Goal: Navigation & Orientation: Find specific page/section

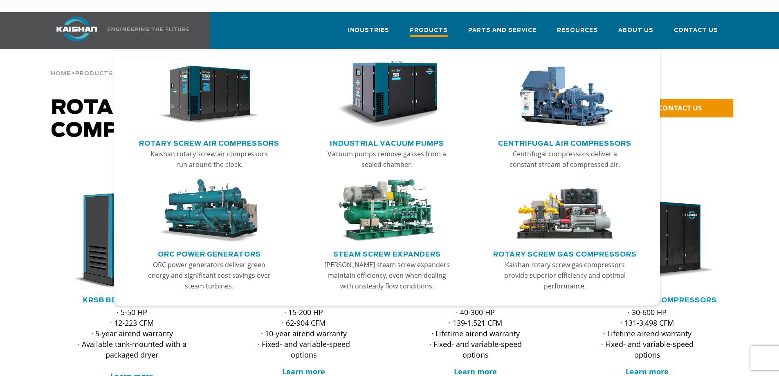
click at [431, 26] on span "Products" at bounding box center [429, 31] width 38 height 11
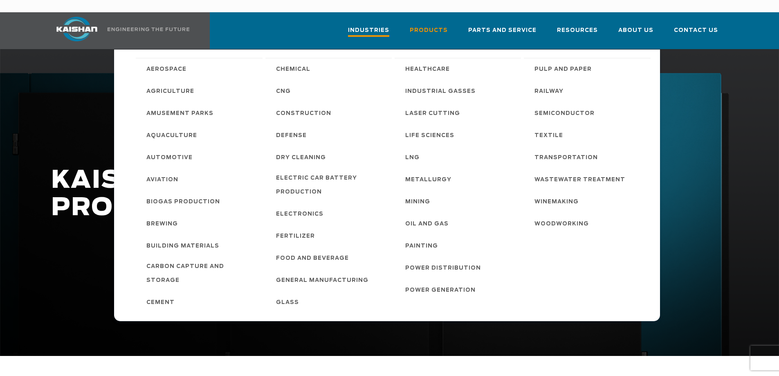
click at [380, 26] on span "Industries" at bounding box center [368, 31] width 41 height 11
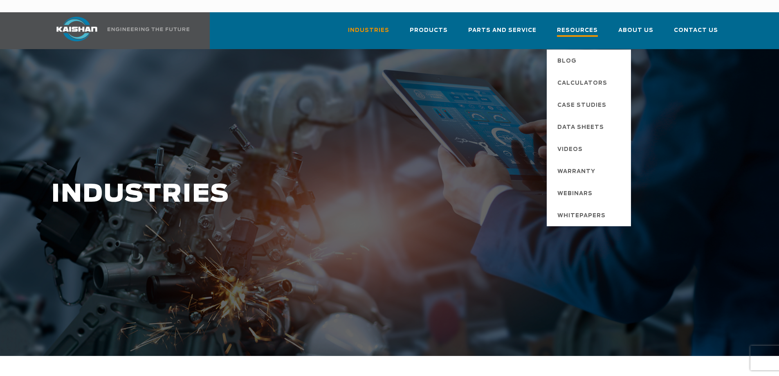
click at [597, 26] on span "Resources" at bounding box center [577, 31] width 41 height 11
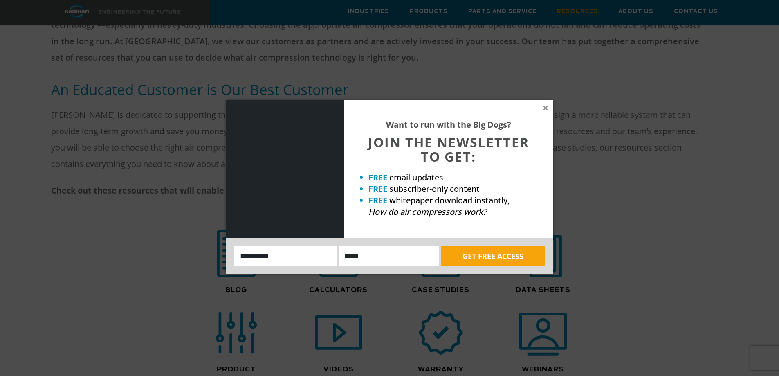
scroll to position [491, 0]
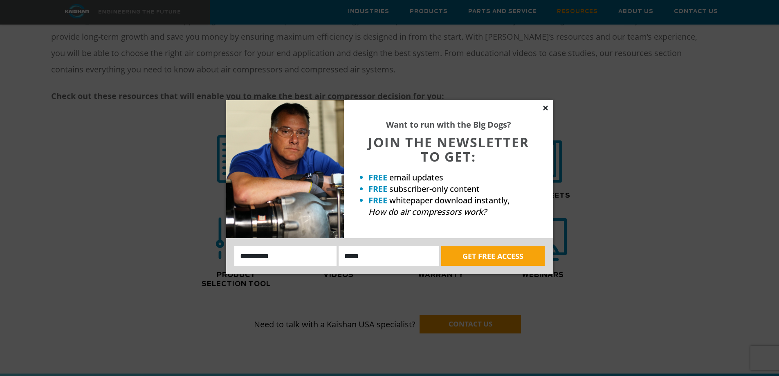
click at [546, 108] on icon at bounding box center [545, 107] width 7 height 7
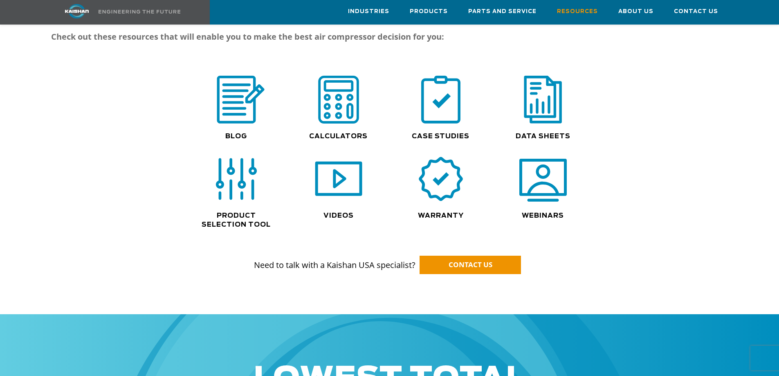
scroll to position [532, 0]
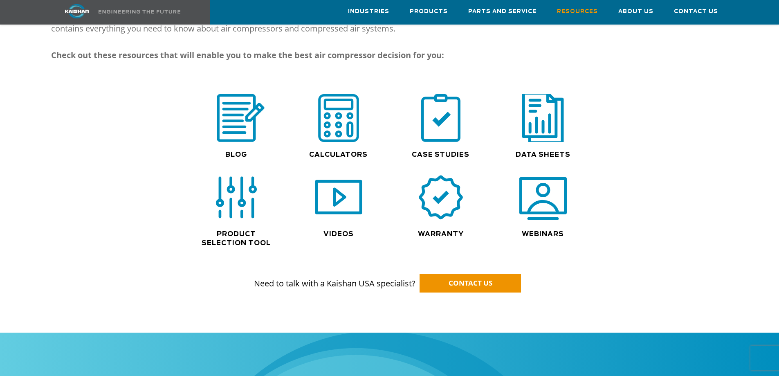
click at [551, 98] on img at bounding box center [543, 118] width 52 height 53
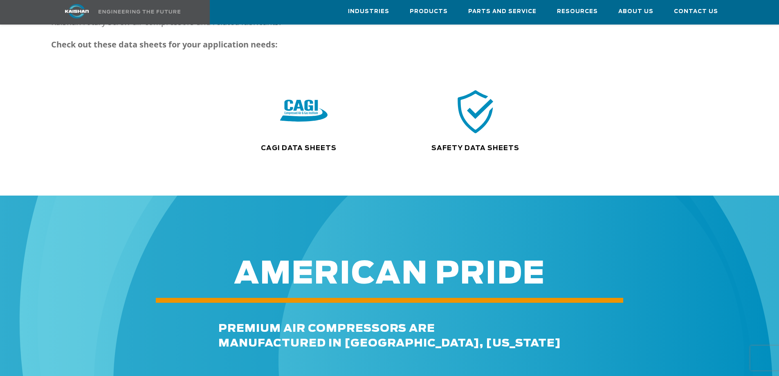
scroll to position [123, 0]
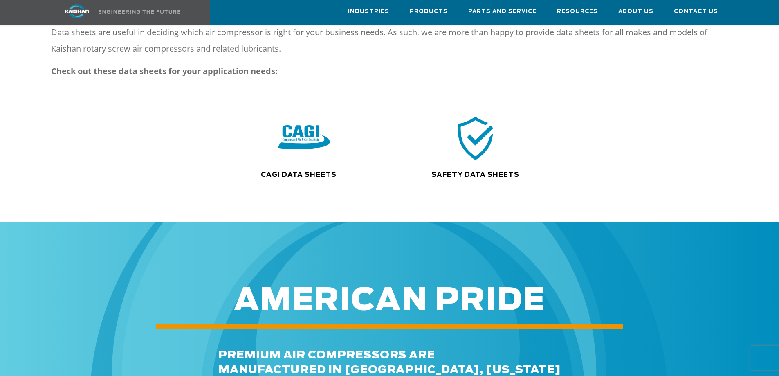
click at [312, 119] on img at bounding box center [304, 138] width 52 height 53
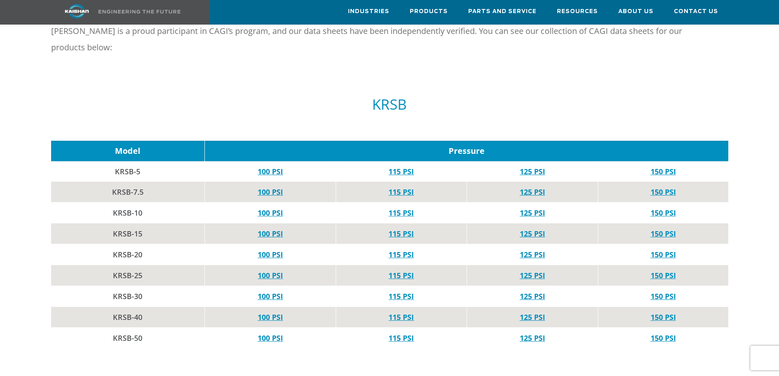
scroll to position [450, 0]
